Goal: Communication & Community: Ask a question

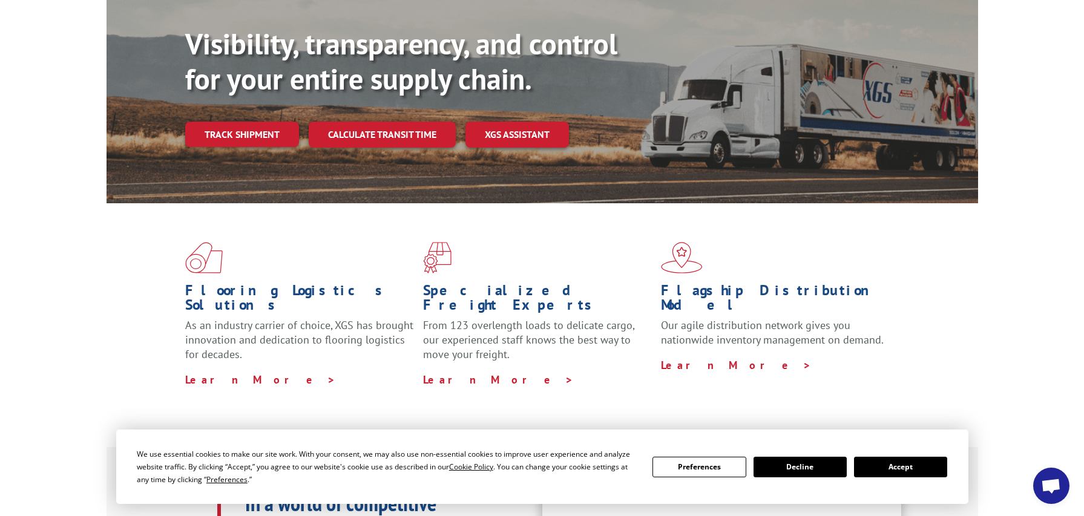
scroll to position [182, 0]
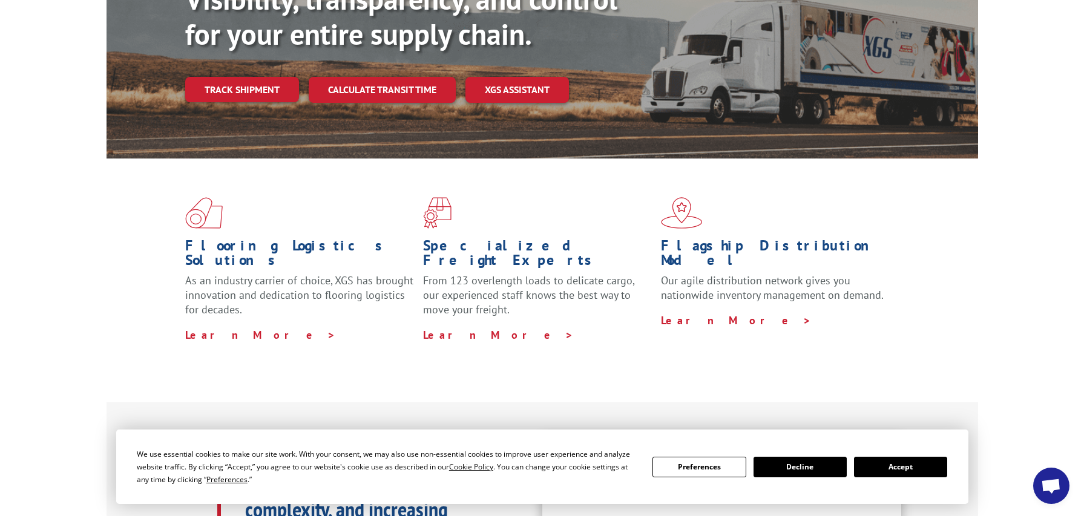
click at [906, 468] on button "Accept" at bounding box center [900, 467] width 93 height 21
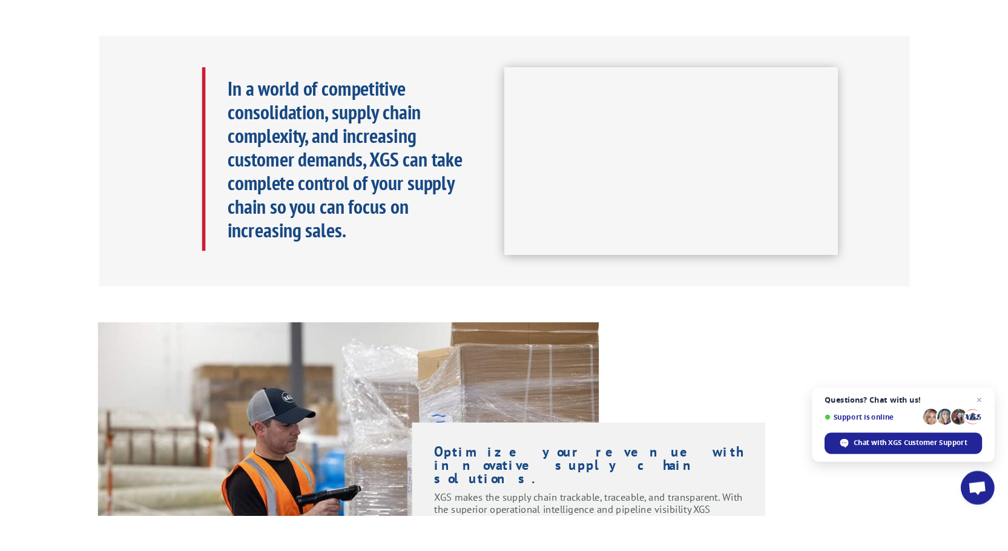
scroll to position [666, 0]
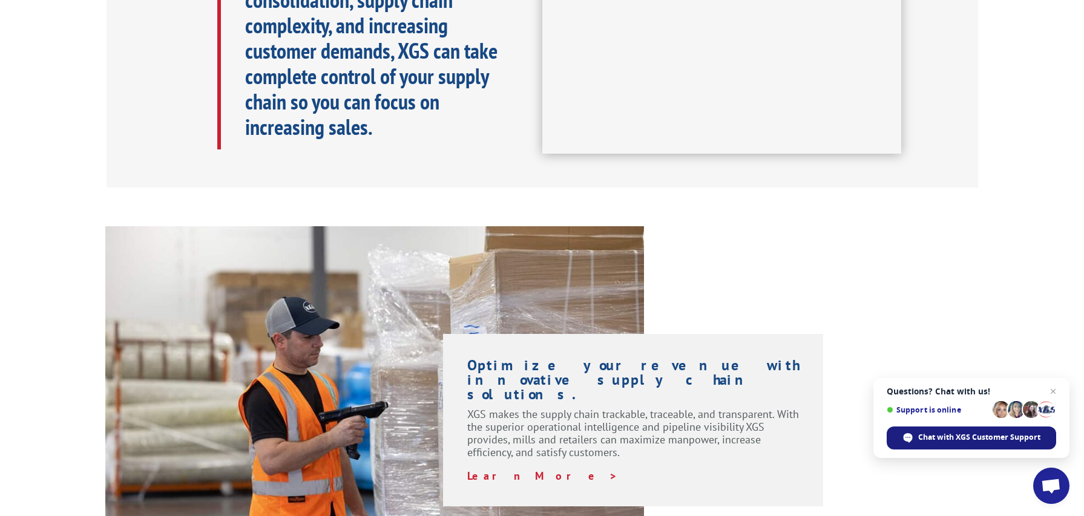
click at [967, 443] on div "Chat with XGS Customer Support" at bounding box center [971, 438] width 169 height 23
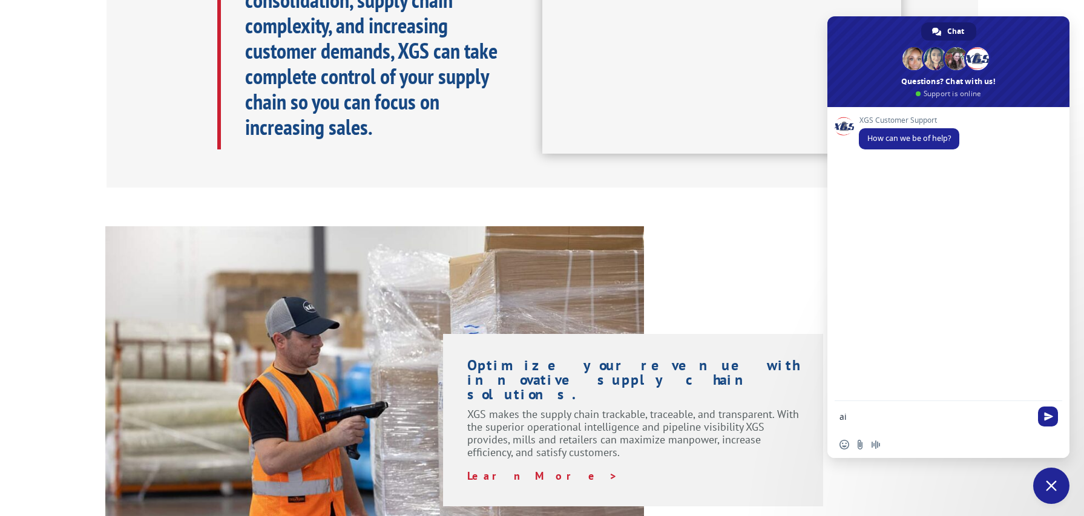
type textarea "a"
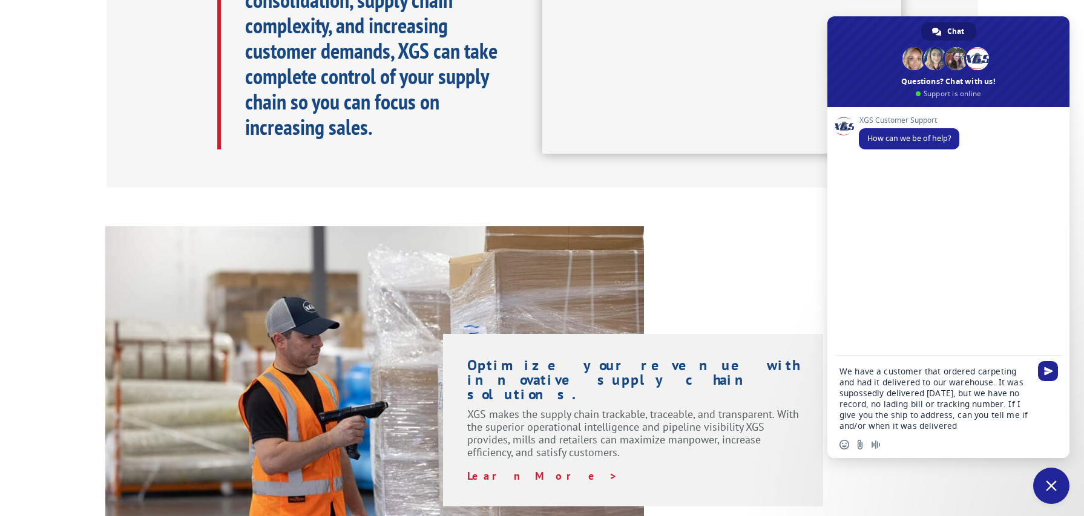
type textarea "We have a customer that ordered carpeting and had it delivered to our warehouse…"
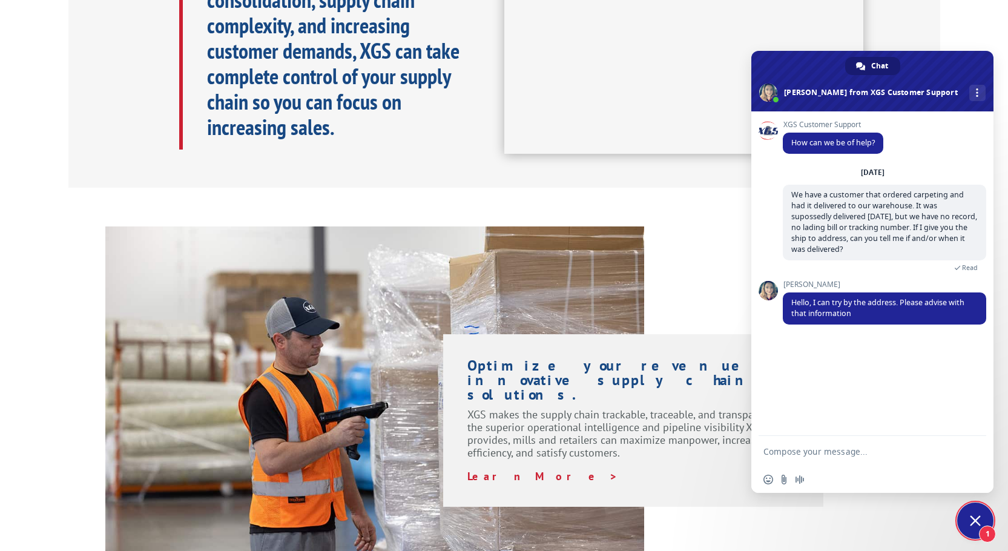
click at [815, 449] on textarea "Compose your message..." at bounding box center [858, 451] width 191 height 11
type textarea "[STREET_ADDRESS][PERSON_NAME] (Floor Coverings International of [GEOGRAPHIC_DAT…"
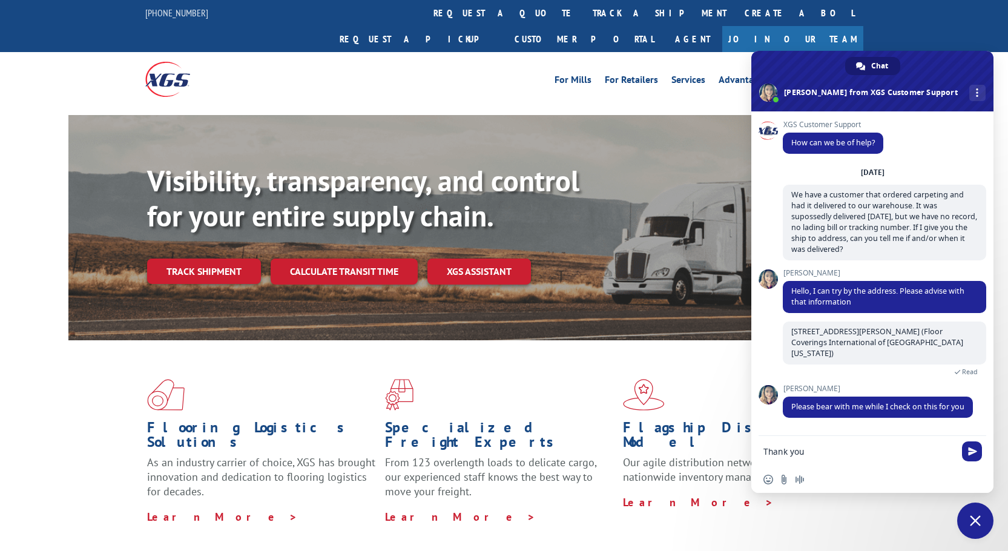
type textarea "Thank you!"
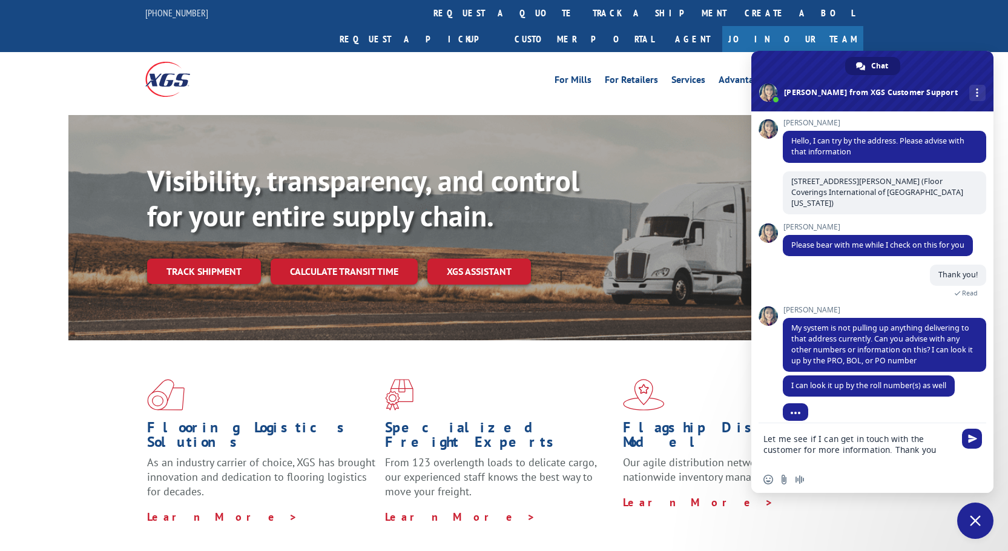
scroll to position [139, 0]
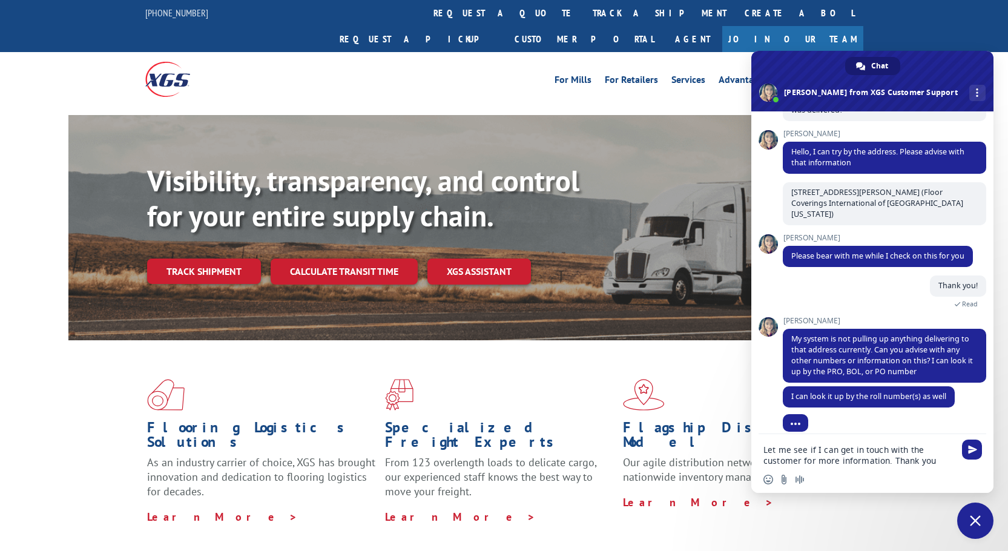
type textarea "Let me see if I can get in touch with the customer for more information. Thank …"
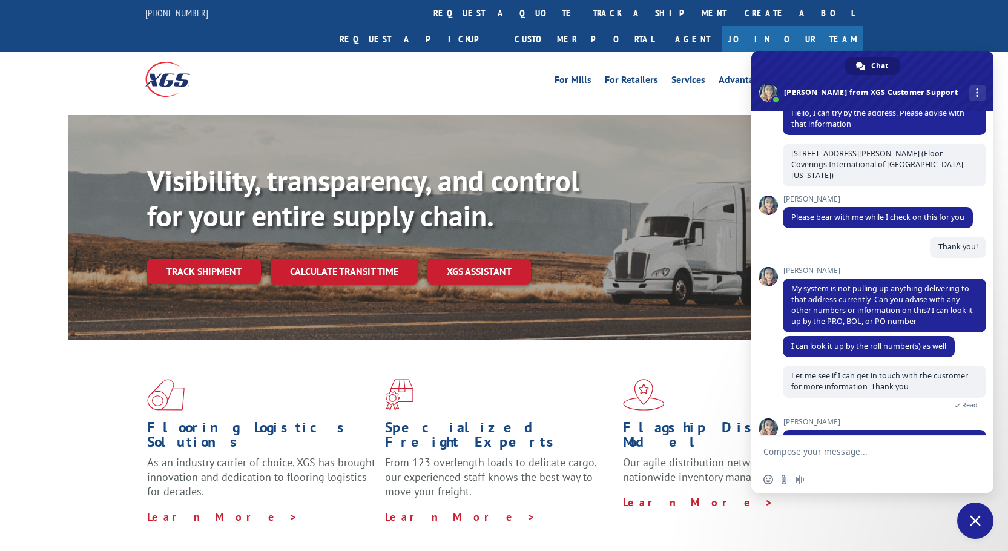
scroll to position [207, 0]
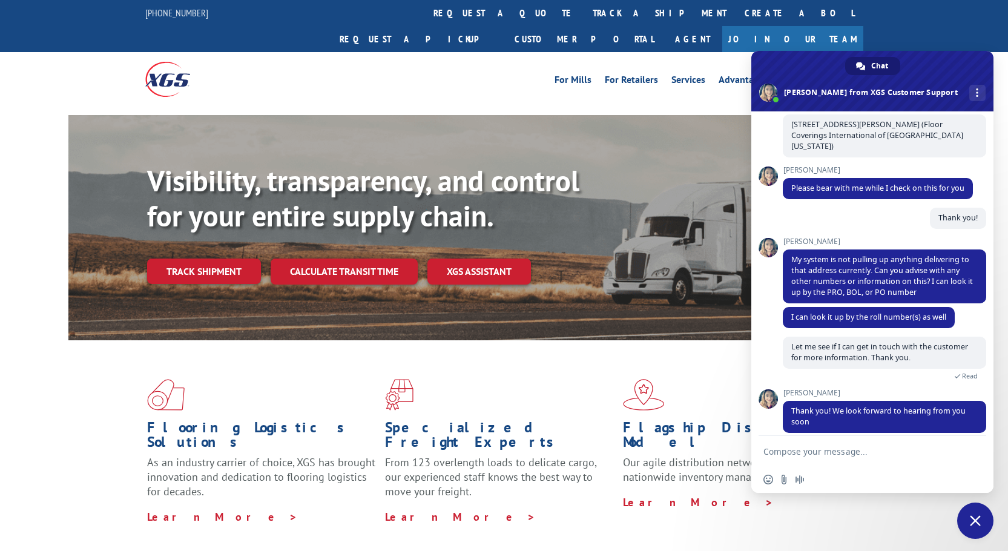
click at [974, 519] on span "Close chat" at bounding box center [974, 520] width 11 height 11
